Goal: Check status

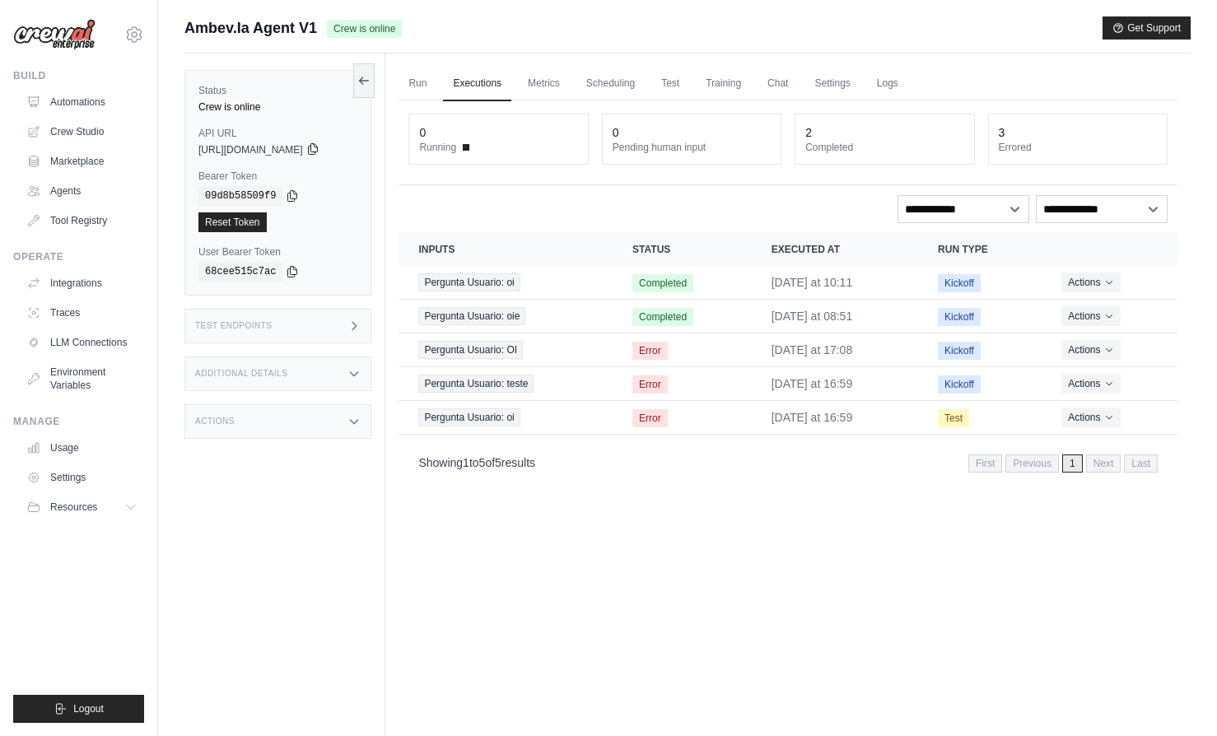
click at [317, 150] on icon at bounding box center [312, 149] width 9 height 11
click at [317, 145] on icon at bounding box center [312, 149] width 9 height 11
click at [292, 198] on icon at bounding box center [292, 195] width 9 height 11
click at [294, 275] on icon at bounding box center [292, 270] width 13 height 13
click at [556, 79] on link "Metrics" at bounding box center [544, 84] width 52 height 35
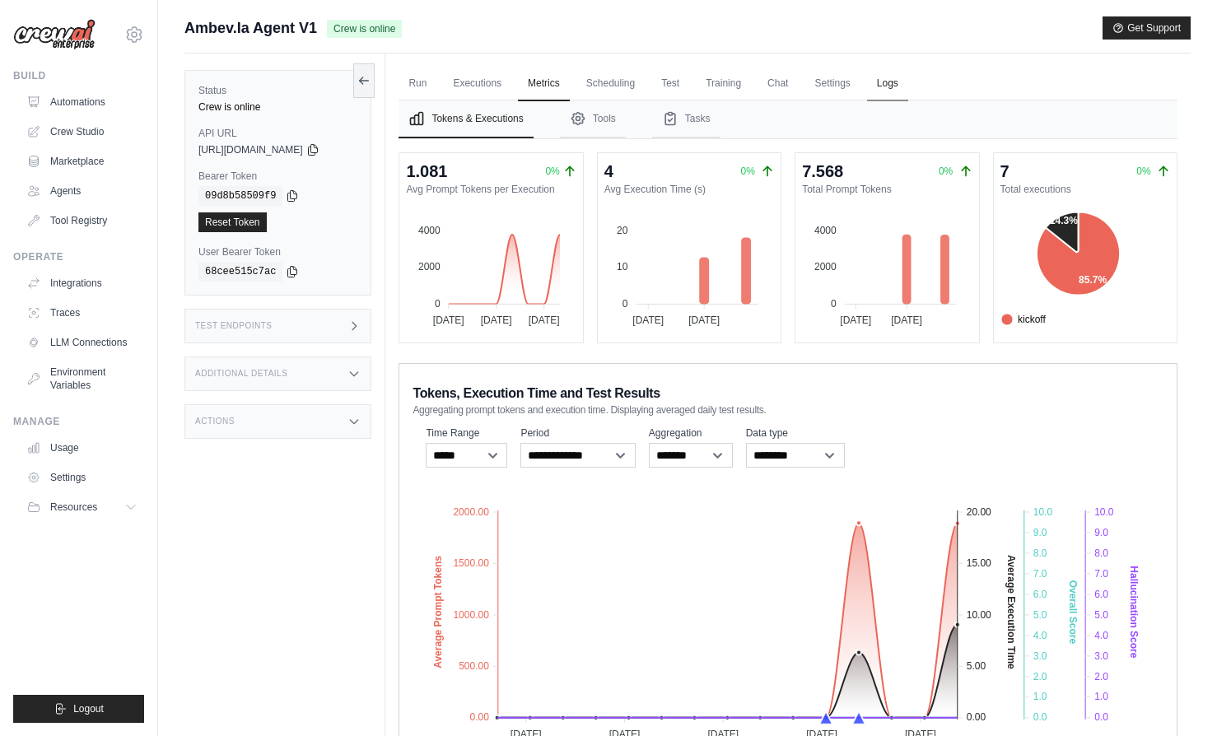
click at [889, 82] on link "Logs" at bounding box center [887, 84] width 41 height 35
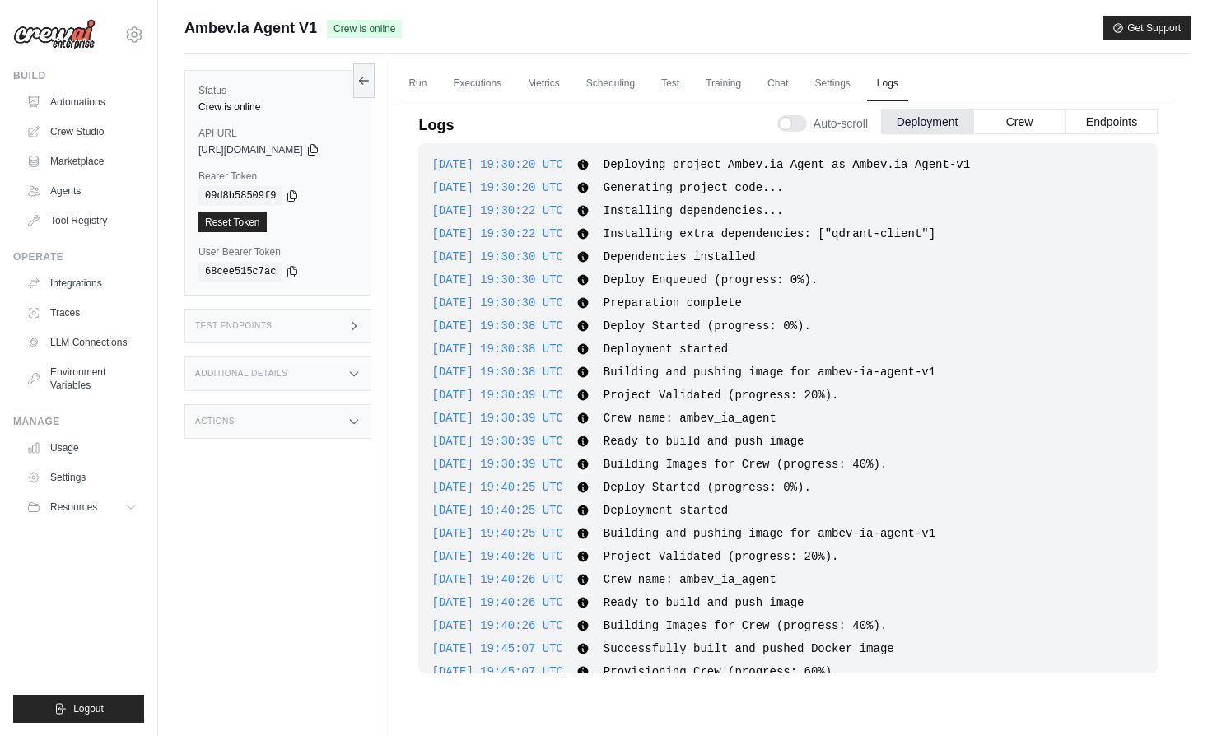
scroll to position [1133, 0]
